Goal: Communication & Community: Participate in discussion

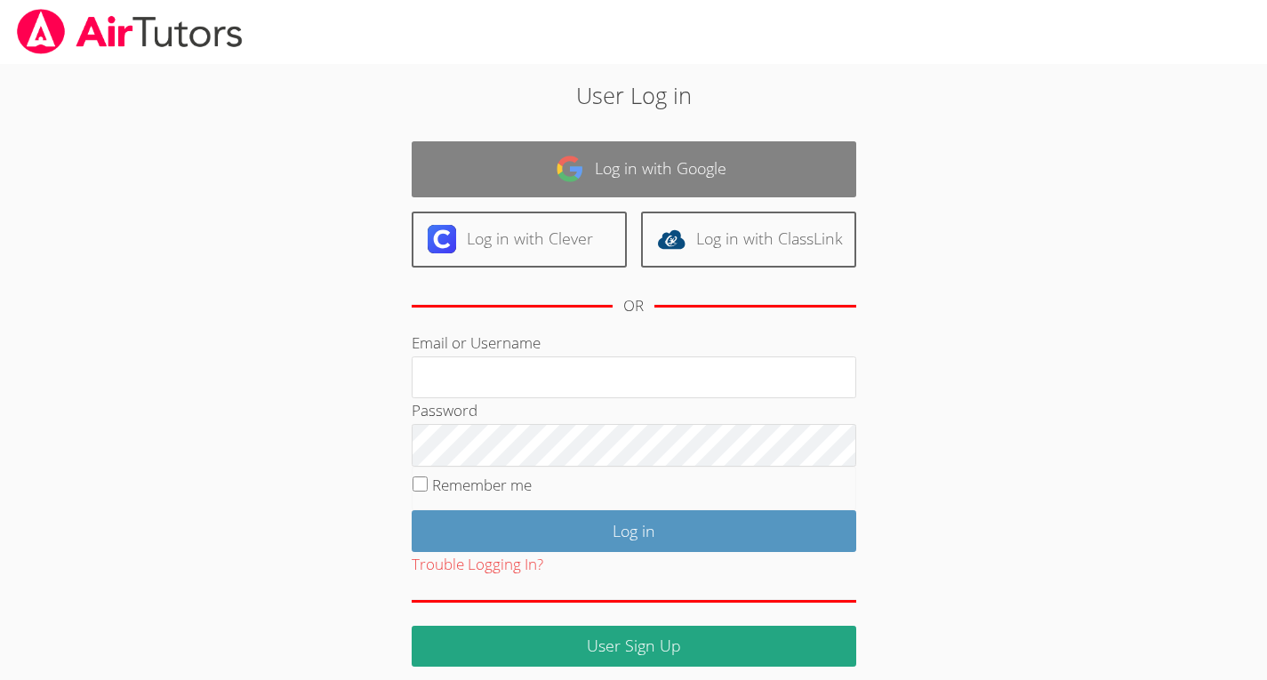
click at [553, 166] on link "Log in with Google" at bounding box center [634, 169] width 445 height 56
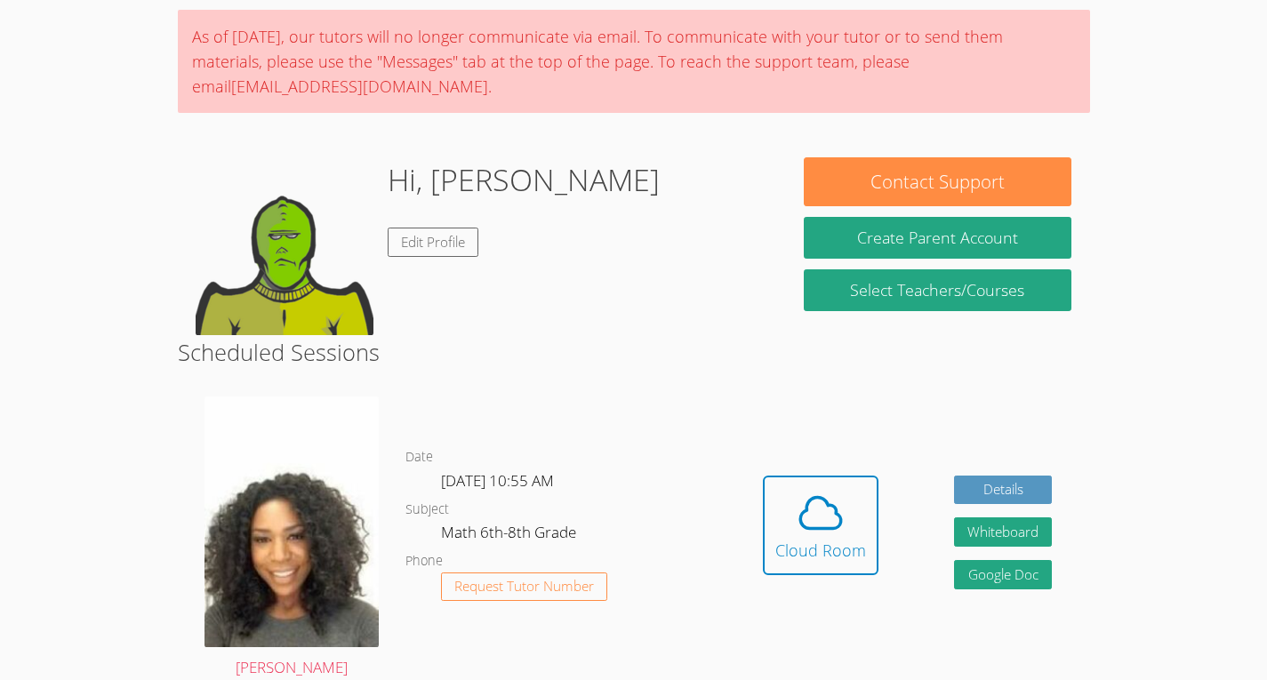
scroll to position [135, 0]
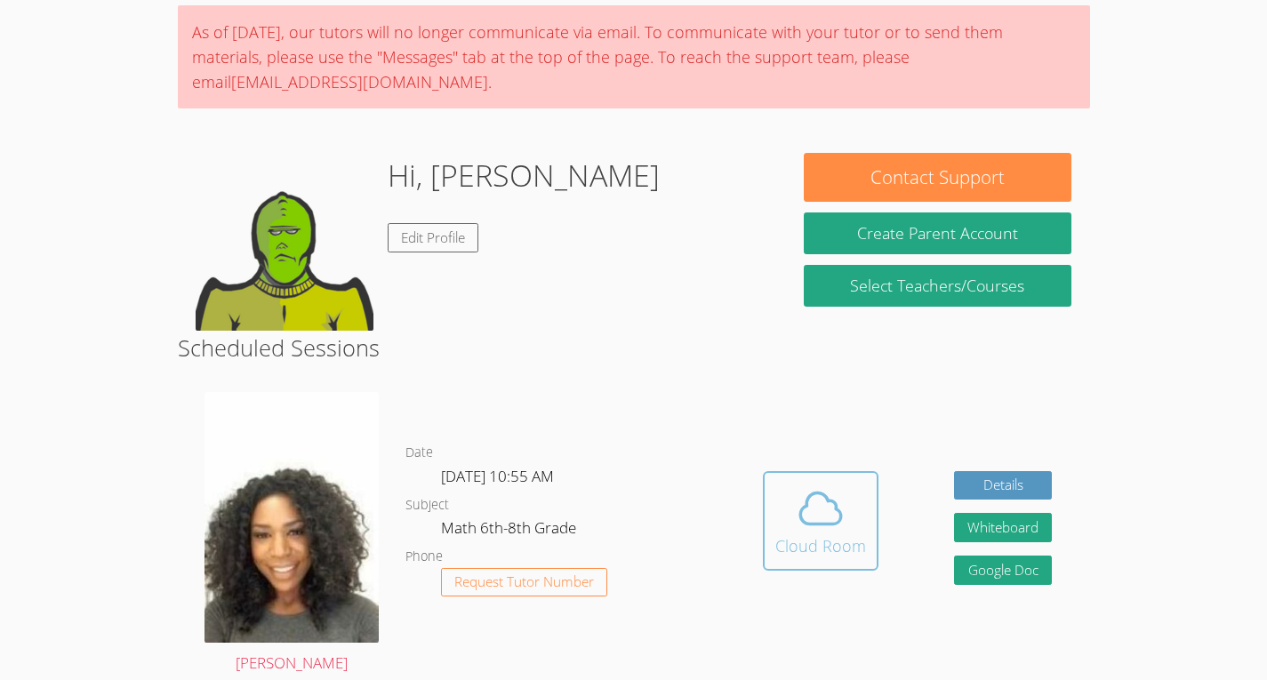
click at [803, 534] on div "Cloud Room" at bounding box center [821, 546] width 91 height 25
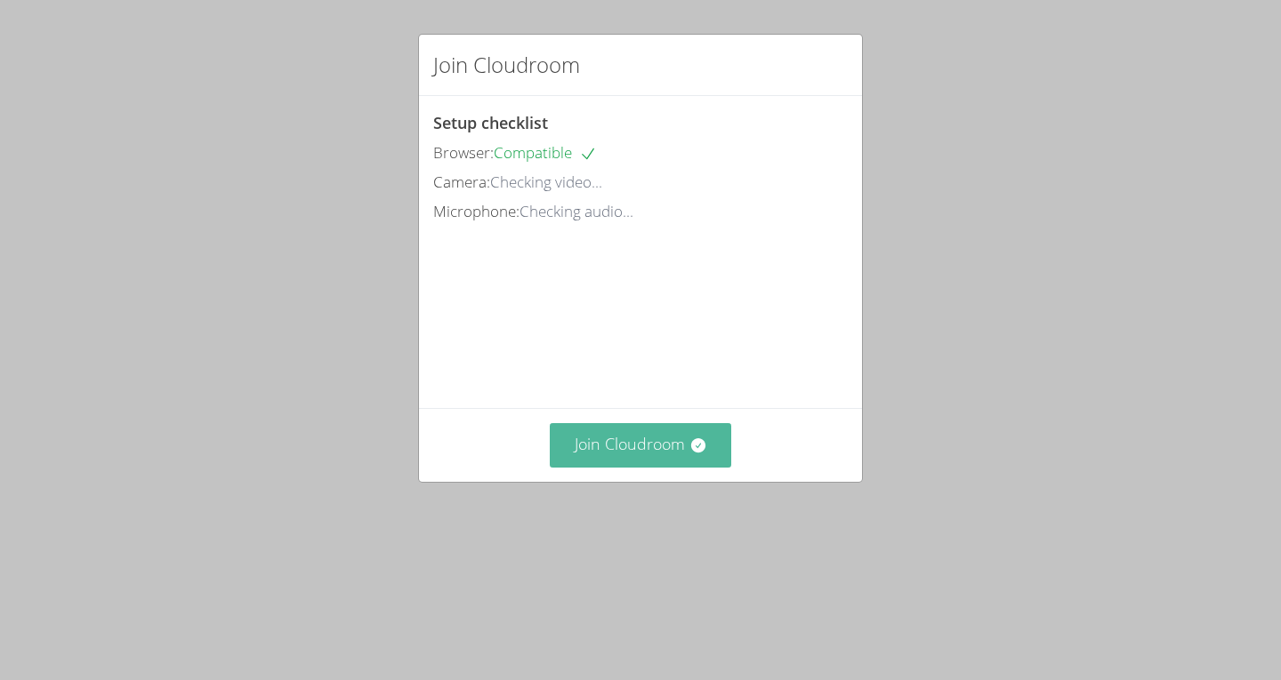
click at [652, 467] on button "Join Cloudroom" at bounding box center [641, 445] width 182 height 44
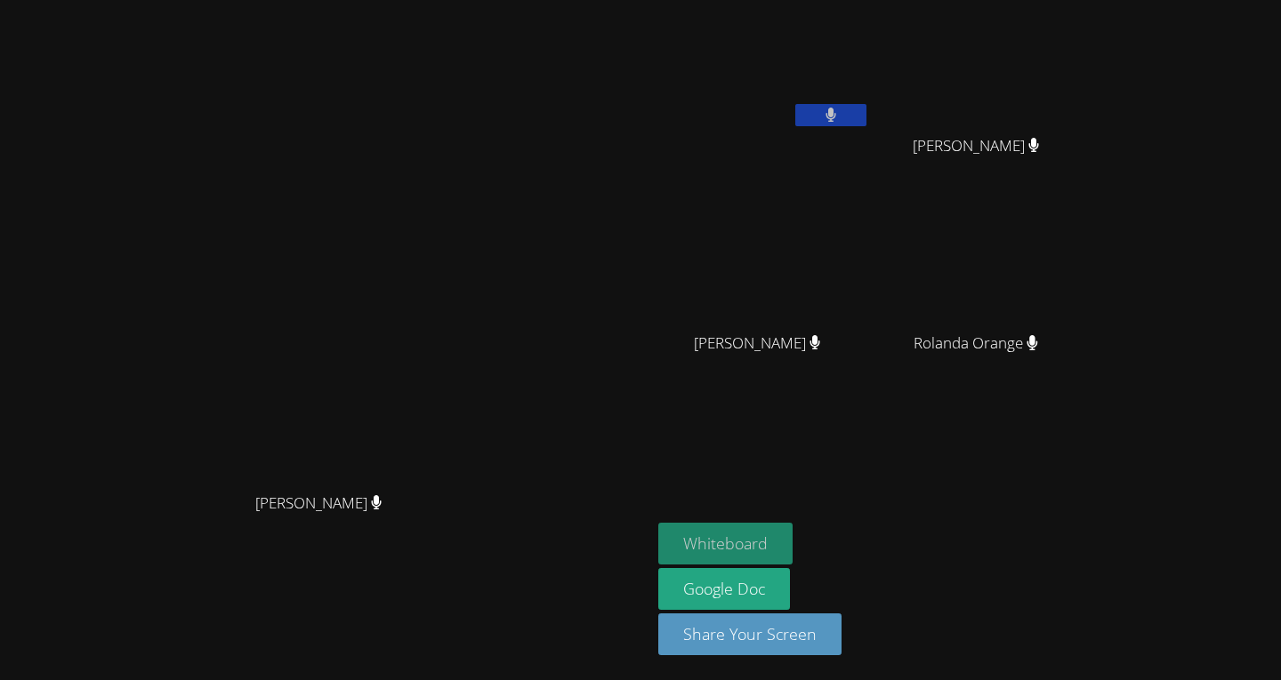
click at [792, 541] on button "Whiteboard" at bounding box center [725, 544] width 134 height 42
click at [792, 543] on button "Whiteboard" at bounding box center [725, 544] width 134 height 42
click at [837, 108] on icon at bounding box center [831, 115] width 12 height 15
click at [866, 109] on button at bounding box center [830, 115] width 71 height 22
click at [866, 124] on button at bounding box center [830, 115] width 71 height 22
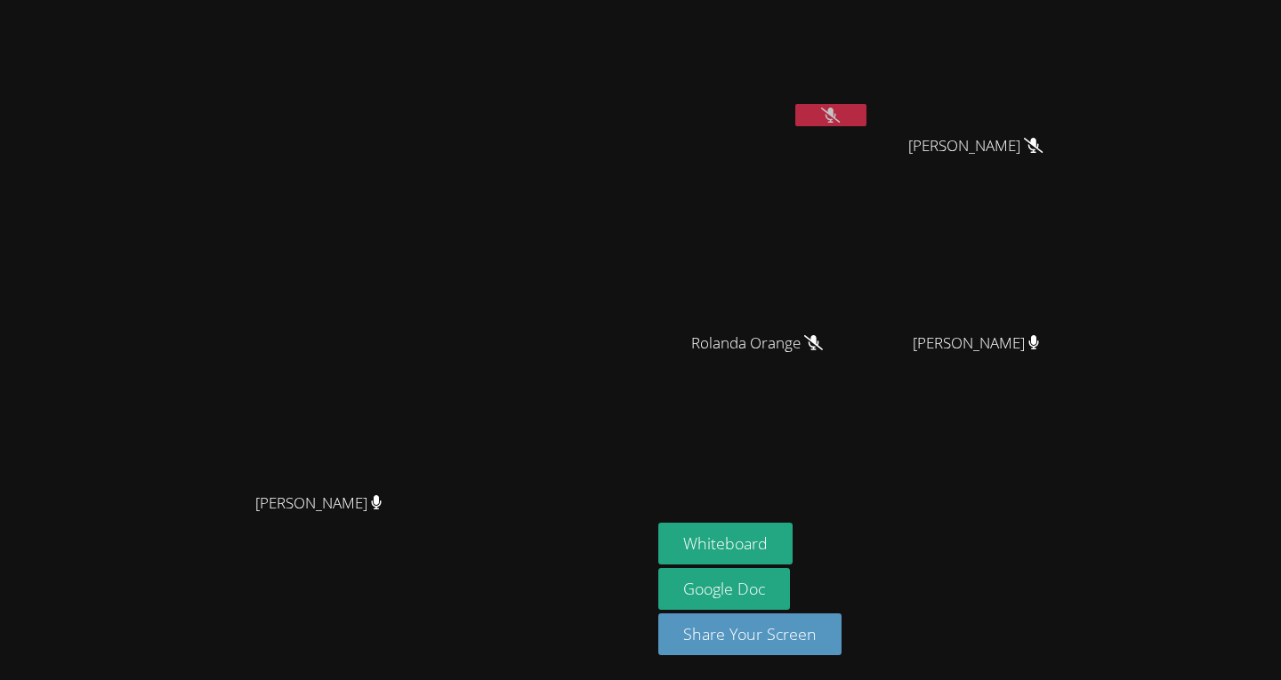
click at [866, 124] on button at bounding box center [830, 115] width 71 height 22
